Goal: Find specific page/section: Find specific page/section

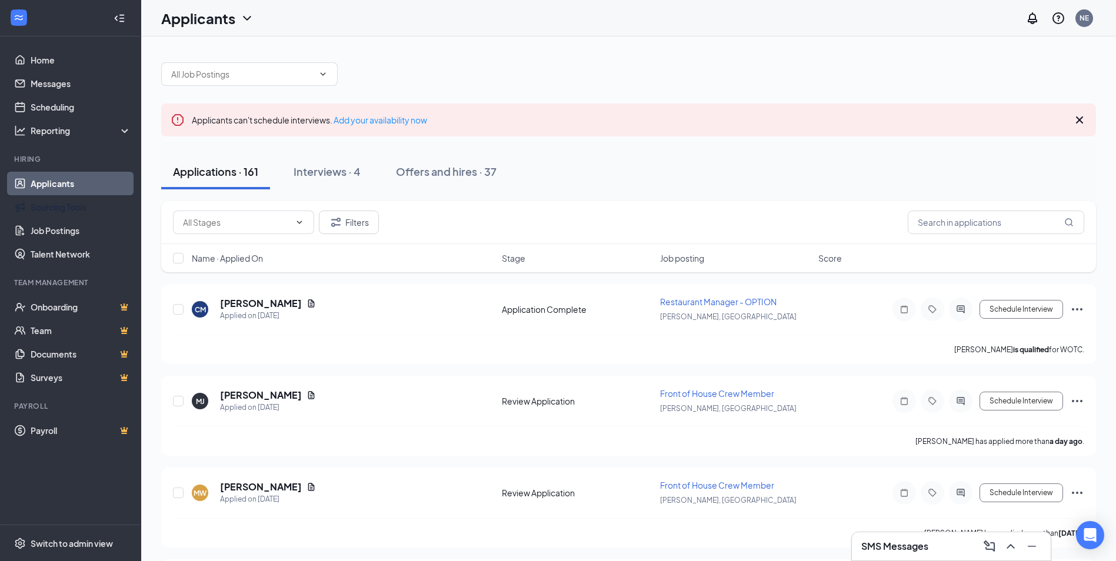
click at [56, 192] on link "Applicants" at bounding box center [81, 184] width 101 height 24
click at [56, 204] on link "Sourcing Tools" at bounding box center [81, 207] width 101 height 24
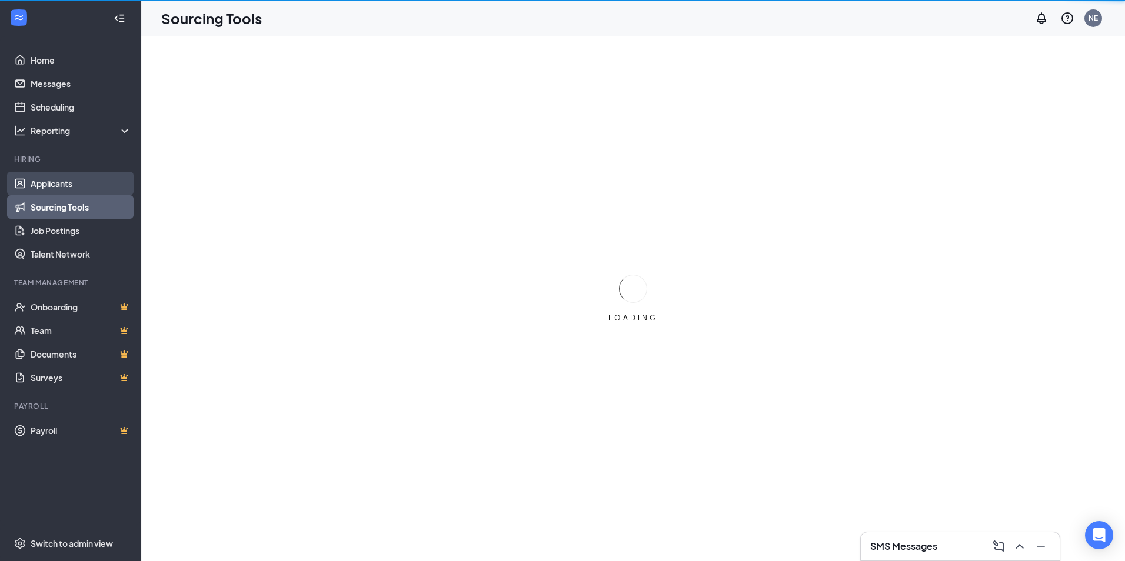
click at [57, 187] on link "Applicants" at bounding box center [81, 184] width 101 height 24
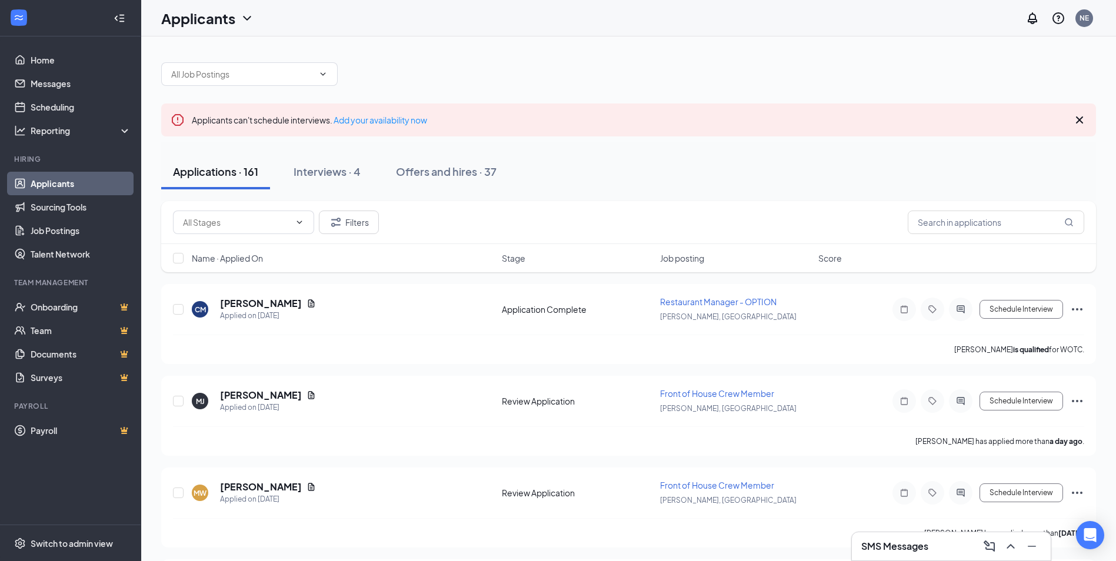
click at [556, 55] on div at bounding box center [628, 68] width 935 height 35
